Goal: Navigation & Orientation: Find specific page/section

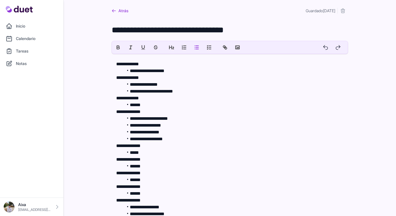
scroll to position [203, 0]
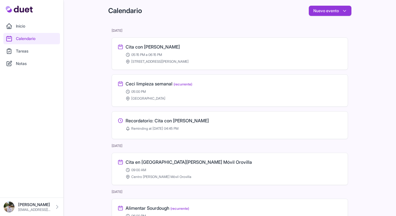
click at [32, 40] on link "Calendario" at bounding box center [31, 38] width 56 height 11
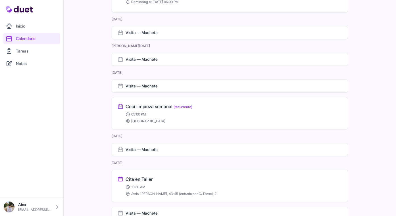
scroll to position [178, 0]
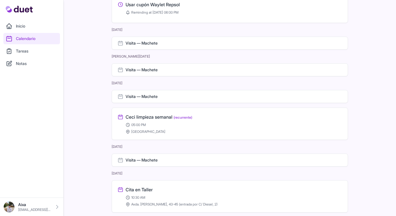
click at [42, 51] on link "Tareas" at bounding box center [31, 50] width 56 height 11
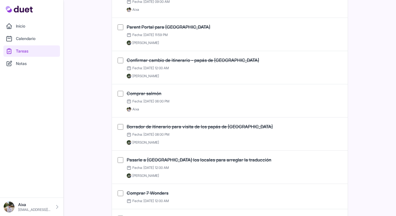
scroll to position [866, 0]
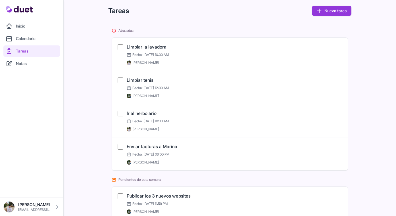
click at [37, 62] on link "Notas" at bounding box center [31, 63] width 56 height 11
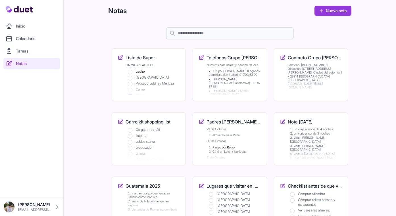
click at [241, 74] on li "Grupo Seligrat (Leganés, administración / taller): 91 703 53 90" at bounding box center [235, 72] width 52 height 7
